Goal: Communication & Community: Connect with others

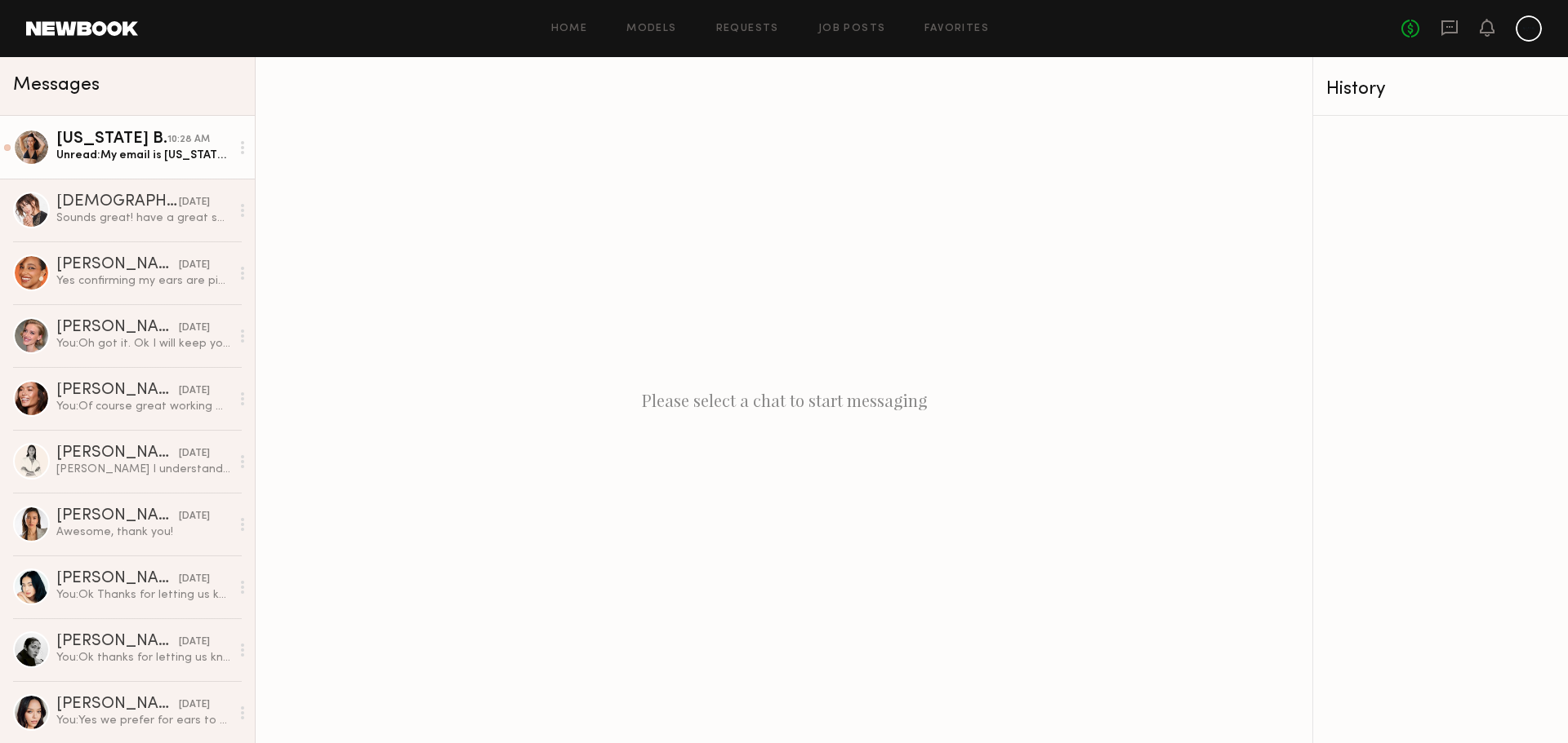
click at [141, 146] on div "Montana B." at bounding box center [111, 139] width 111 height 16
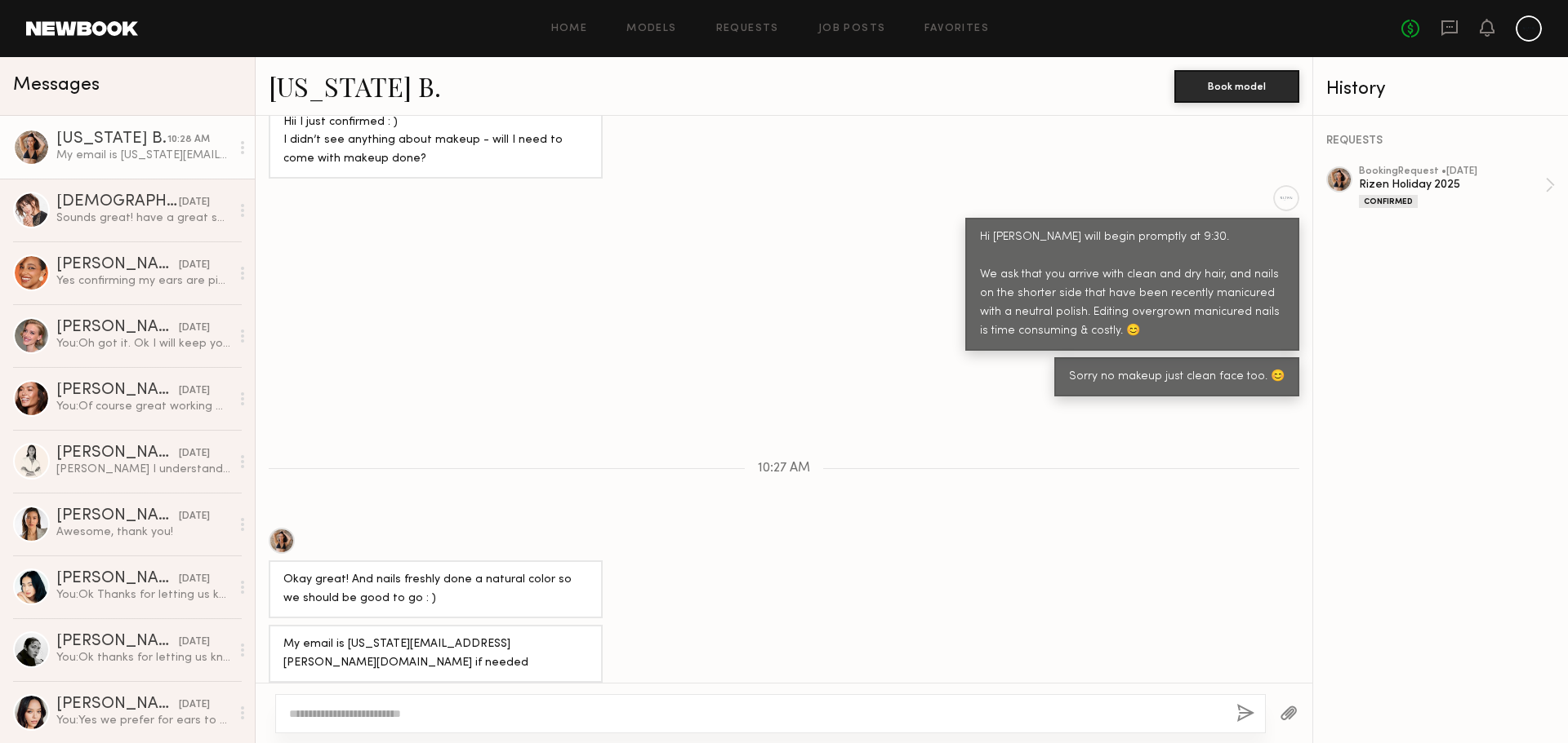
scroll to position [691, 0]
click at [528, 710] on textarea at bounding box center [756, 714] width 934 height 16
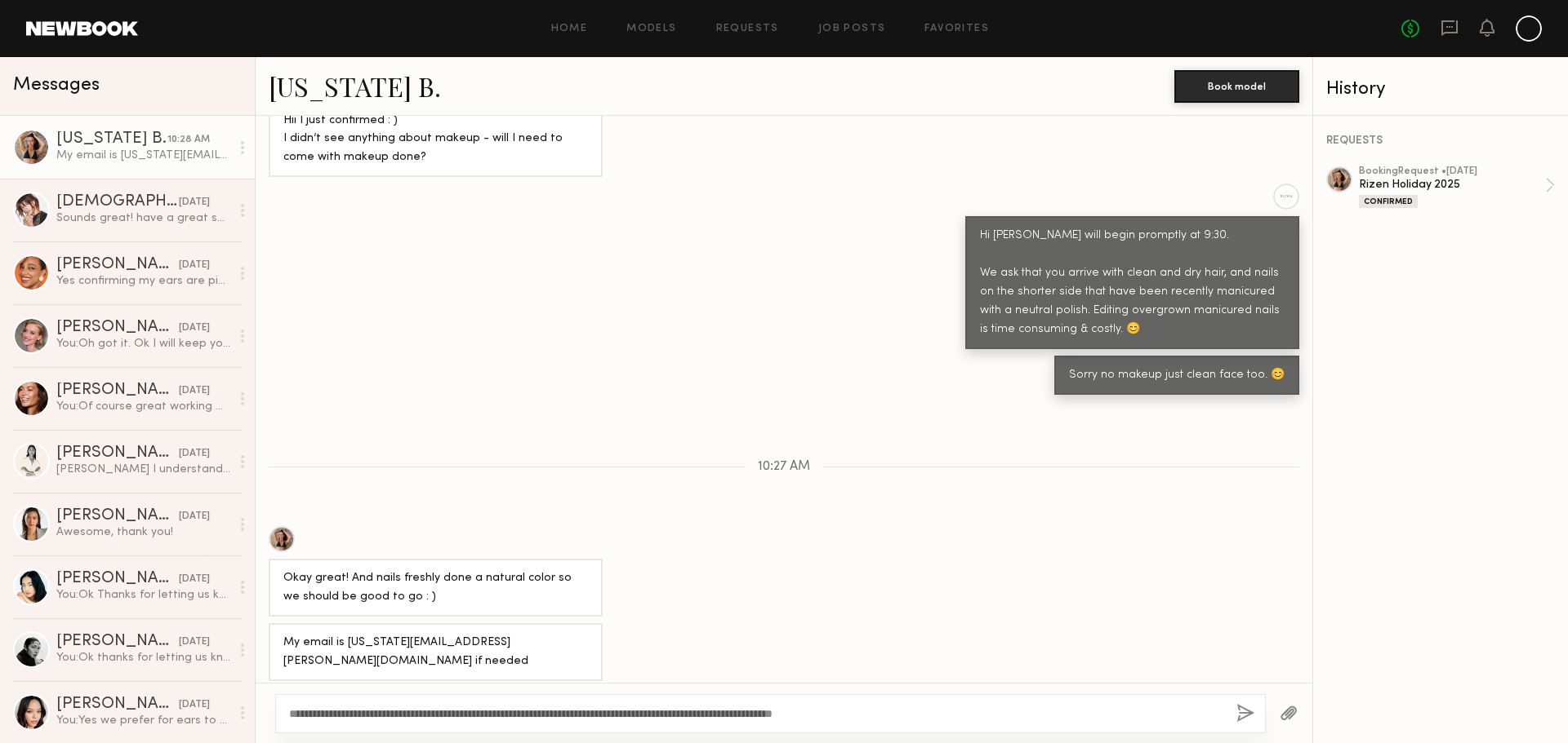
click at [920, 712] on textarea "**********" at bounding box center [756, 714] width 934 height 16
type textarea "**********"
click at [1249, 717] on button "button" at bounding box center [1245, 715] width 18 height 21
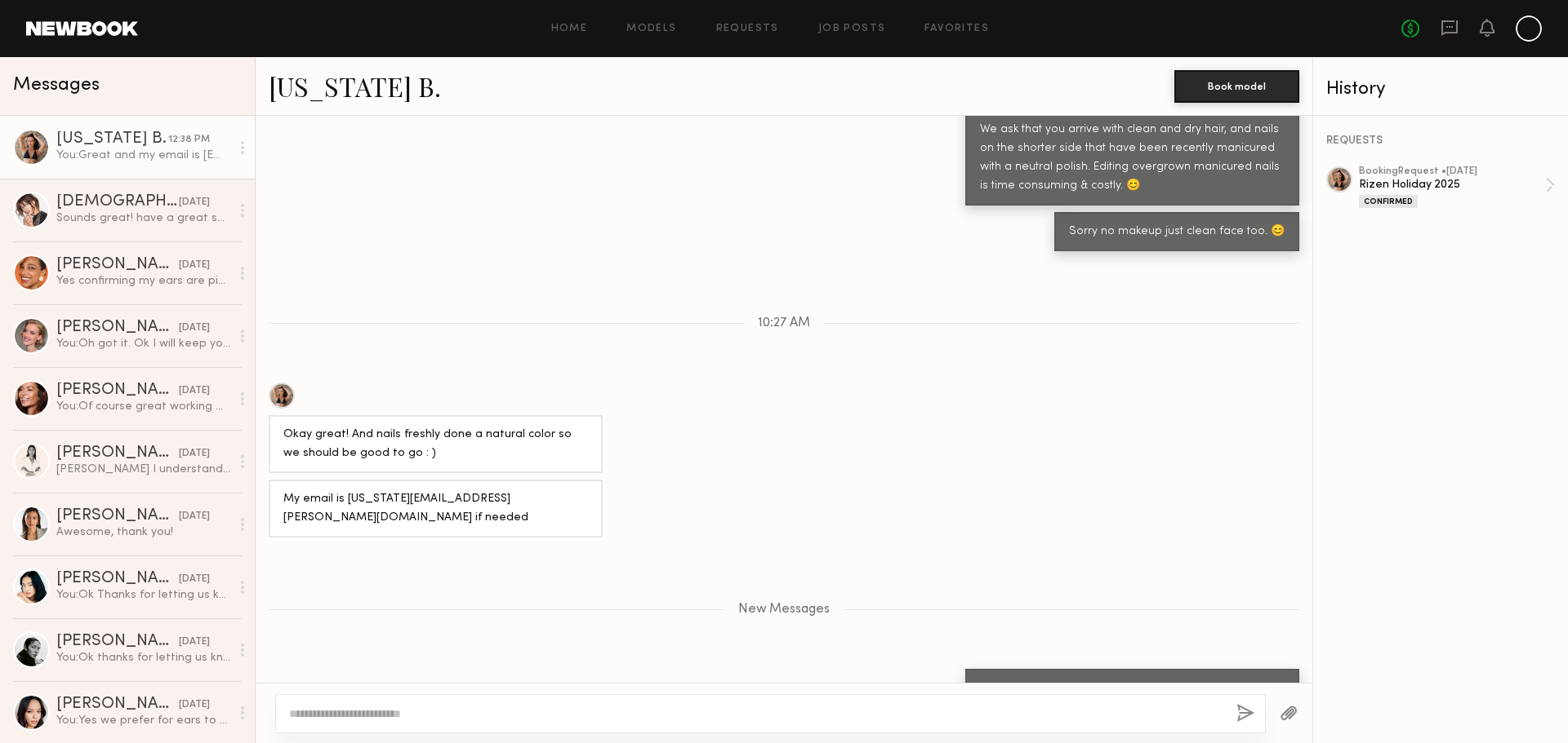
scroll to position [759, 0]
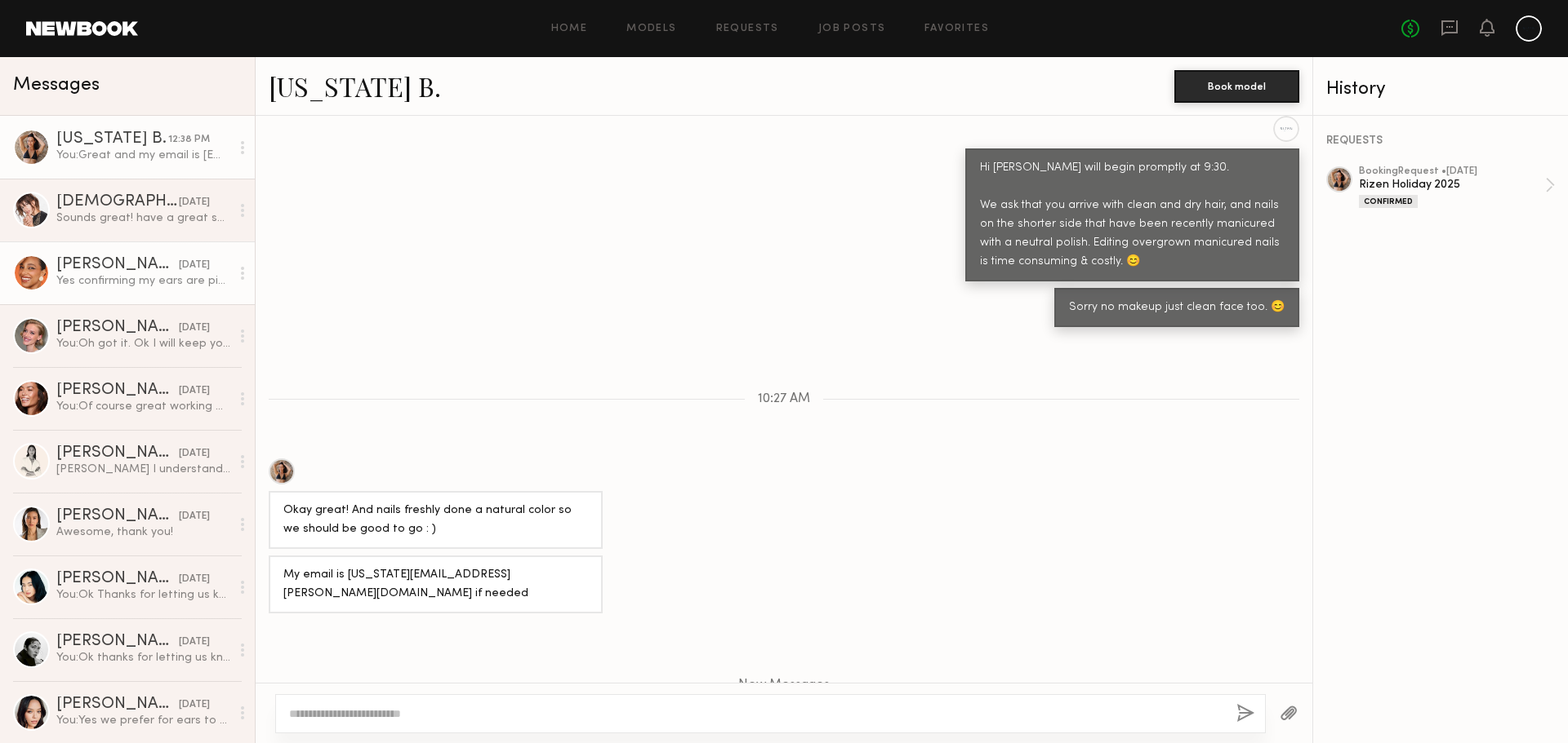
click at [103, 270] on div "Jhordan M." at bounding box center [117, 265] width 122 height 16
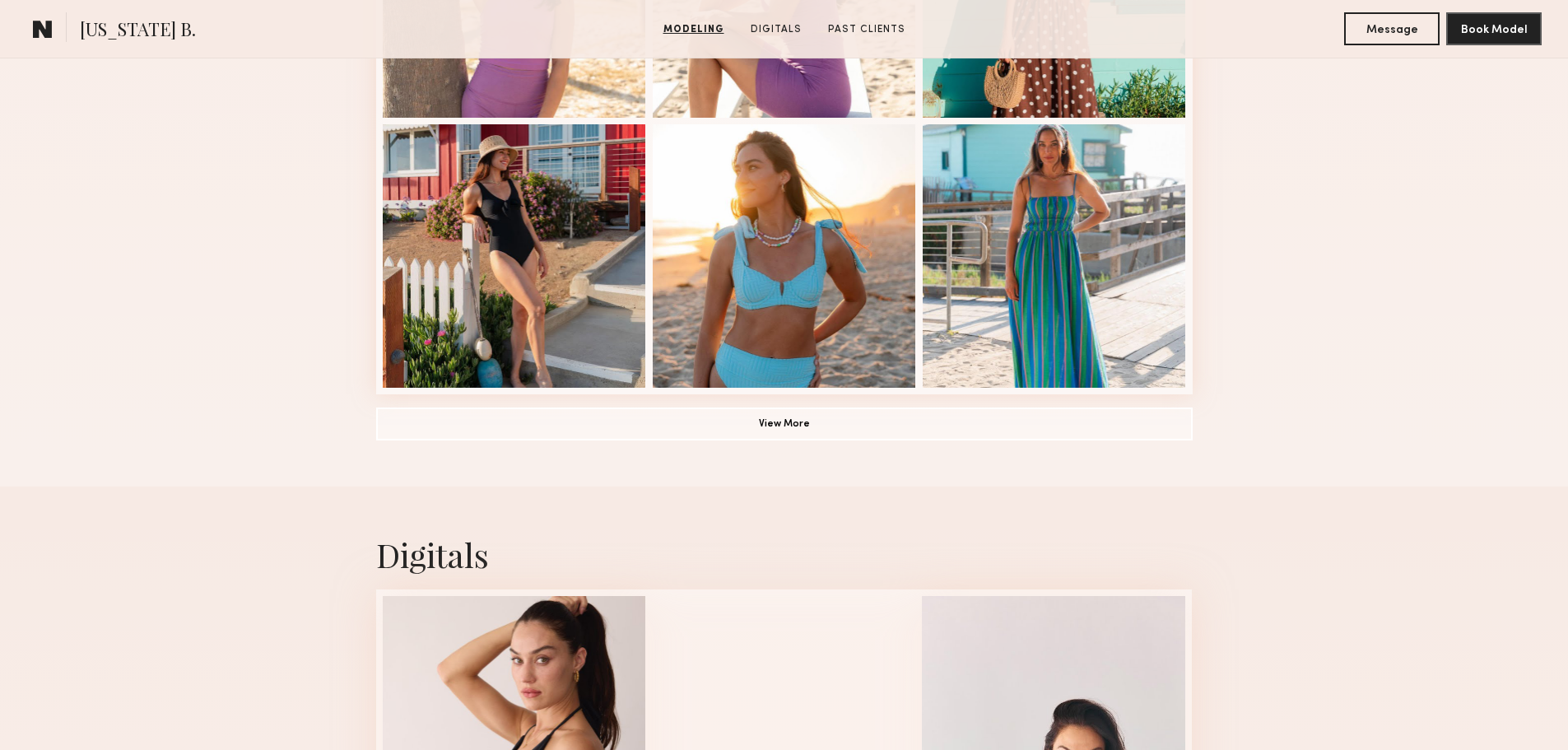
scroll to position [1153, 0]
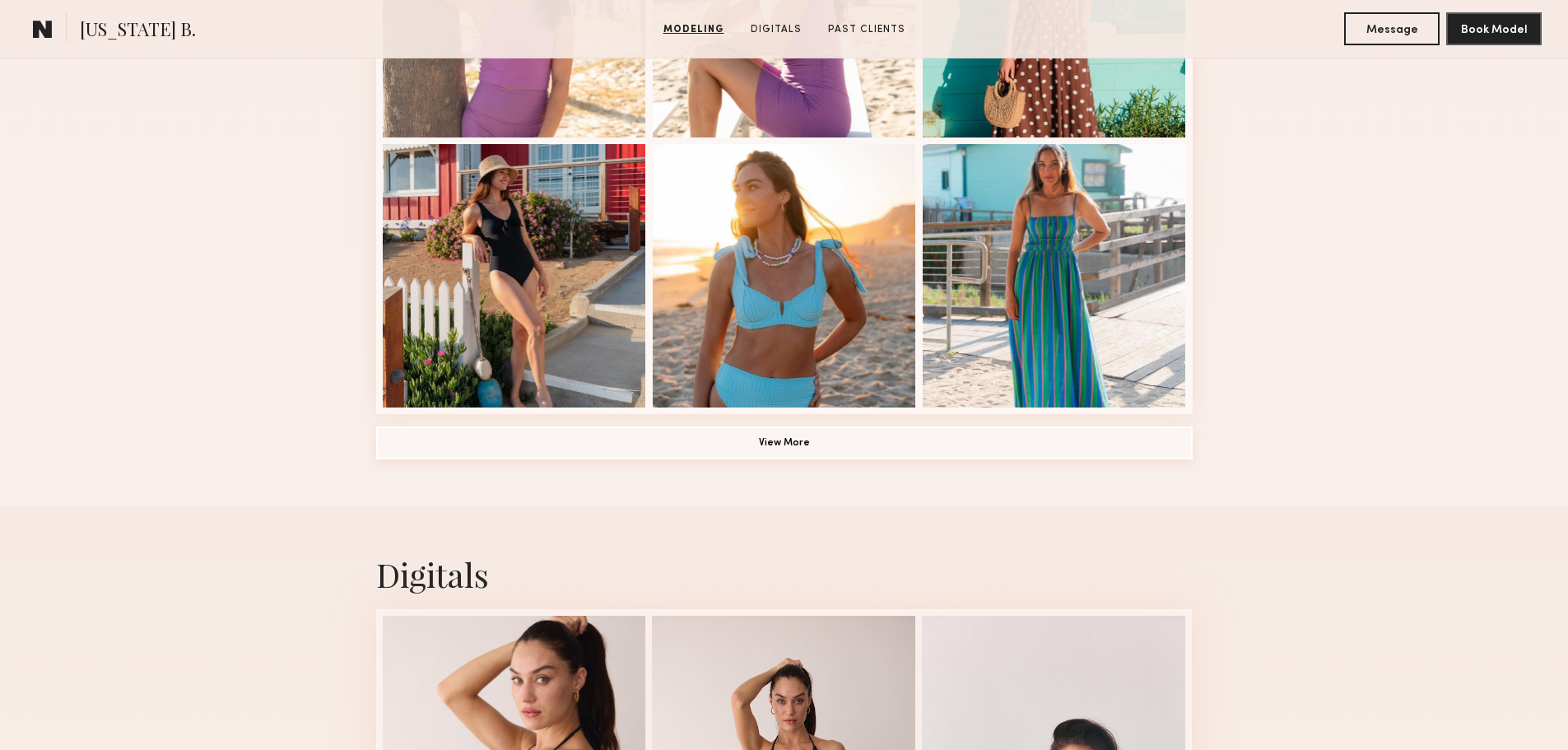
click at [845, 453] on button "View More" at bounding box center [784, 443] width 817 height 33
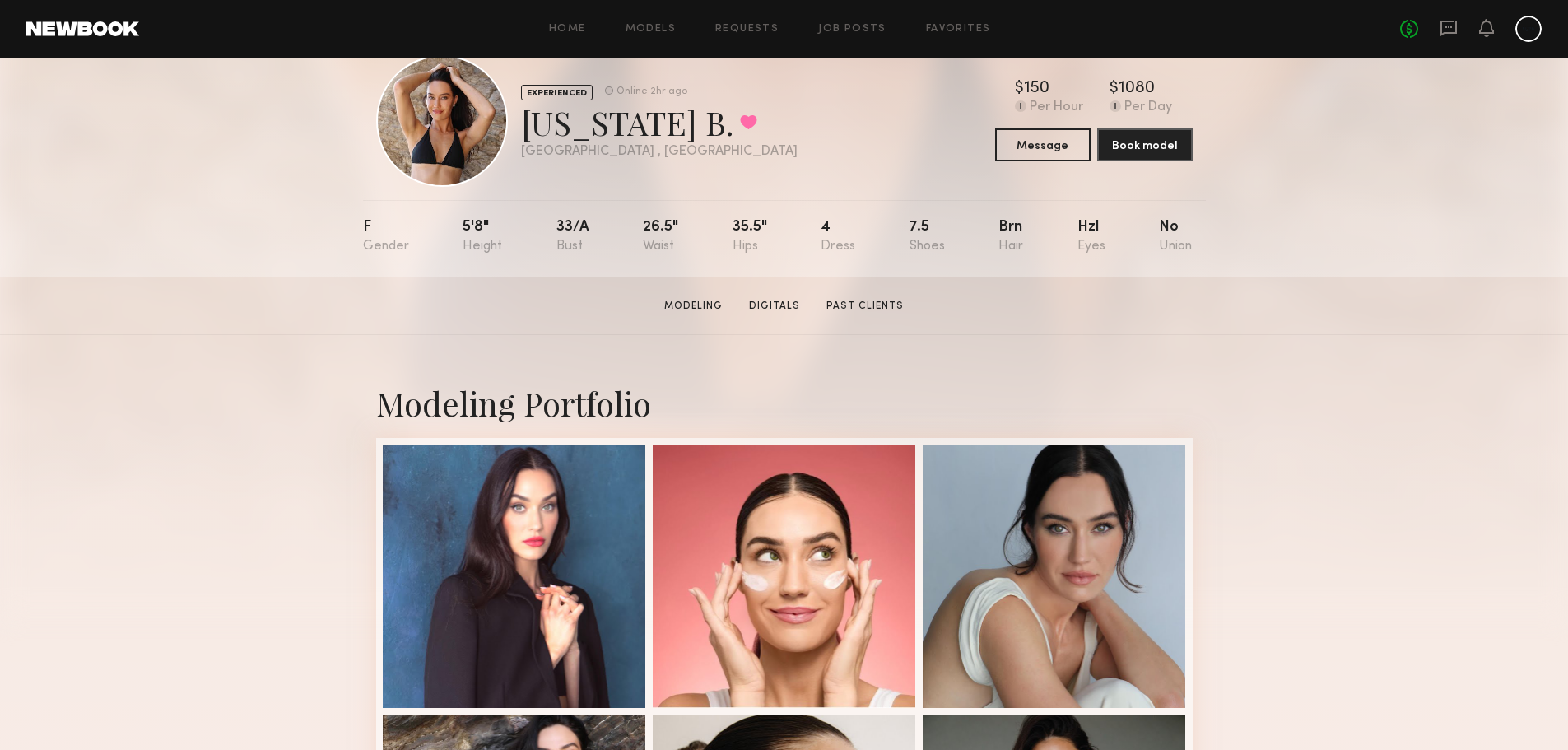
scroll to position [0, 0]
